Goal: Book appointment/travel/reservation

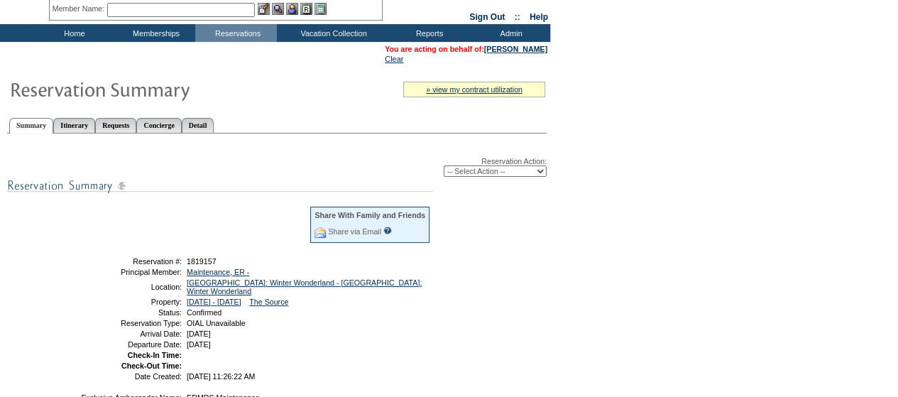
scroll to position [74, 0]
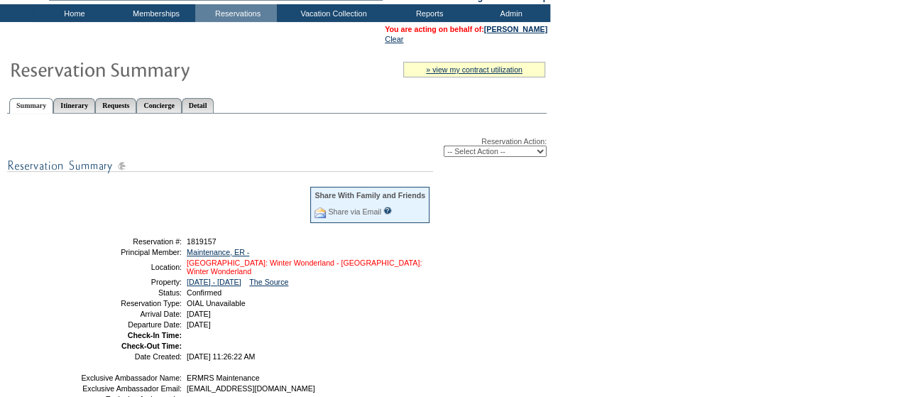
click at [287, 261] on link "[GEOGRAPHIC_DATA]: Winter Wonderland - [GEOGRAPHIC_DATA]: Winter Wonderland" at bounding box center [304, 266] width 235 height 17
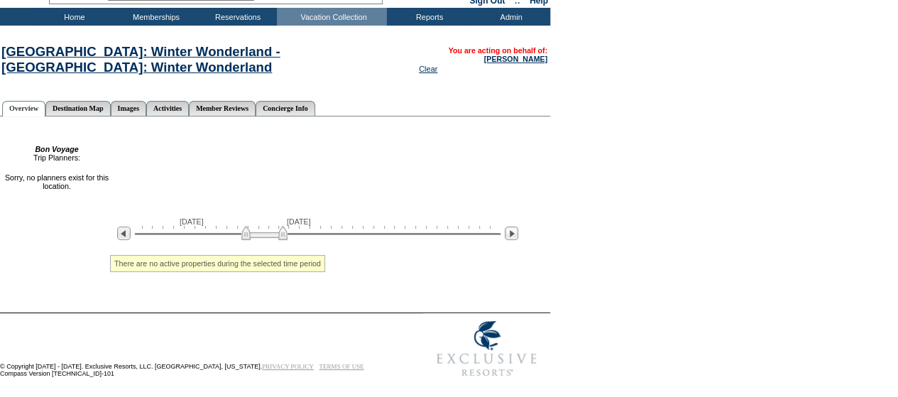
scroll to position [79, 0]
click at [510, 232] on img at bounding box center [511, 232] width 13 height 13
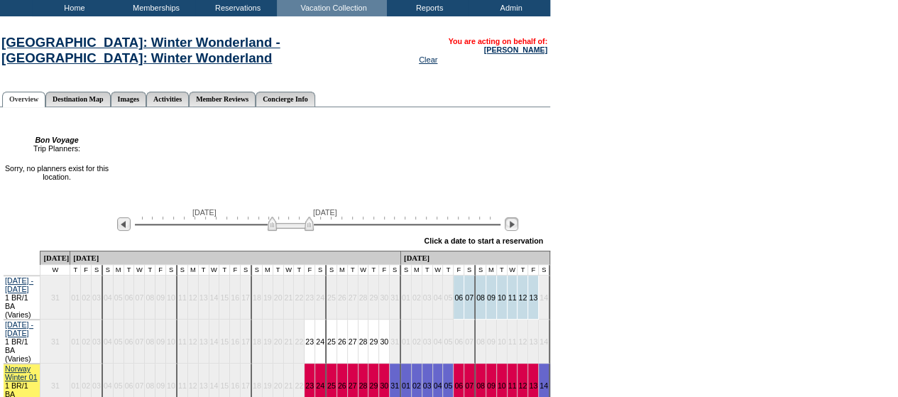
click at [510, 231] on img at bounding box center [511, 223] width 13 height 13
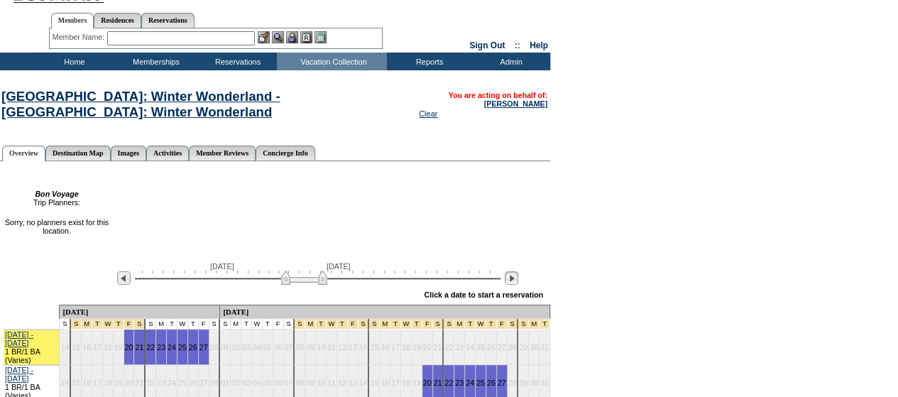
scroll to position [23, 0]
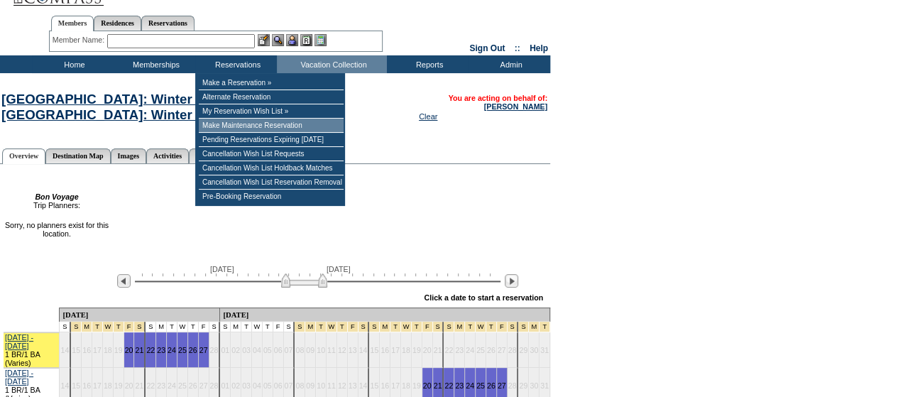
click at [238, 131] on td "Make Maintenance Reservation" at bounding box center [271, 126] width 145 height 14
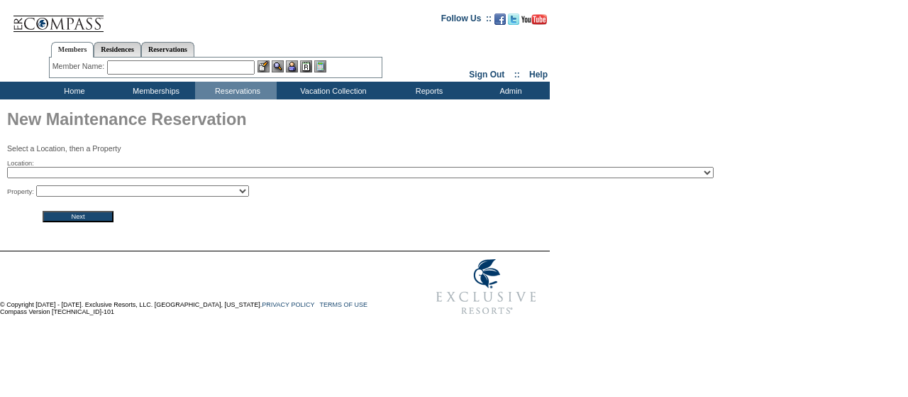
click at [233, 172] on select "2024 The Founders Cup - Eden Club Founders Cup 2025 Kentucky Derby - 2025 Kentu…" at bounding box center [360, 172] width 707 height 11
select select "754"
click at [7, 168] on select "2024 The Founders Cup - Eden Club Founders Cup 2025 Kentucky Derby - 2025 Kentu…" at bounding box center [360, 172] width 707 height 11
